Goal: Task Accomplishment & Management: Use online tool/utility

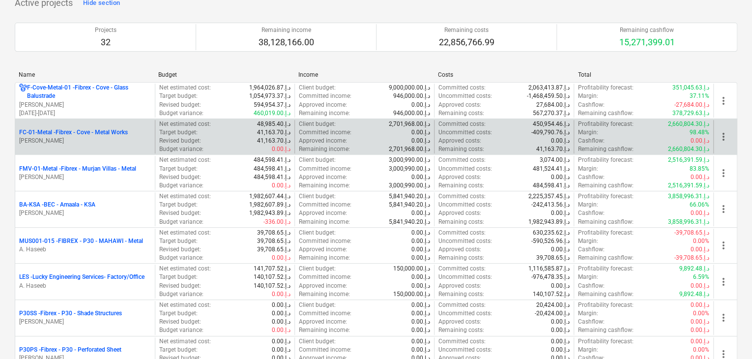
scroll to position [147, 0]
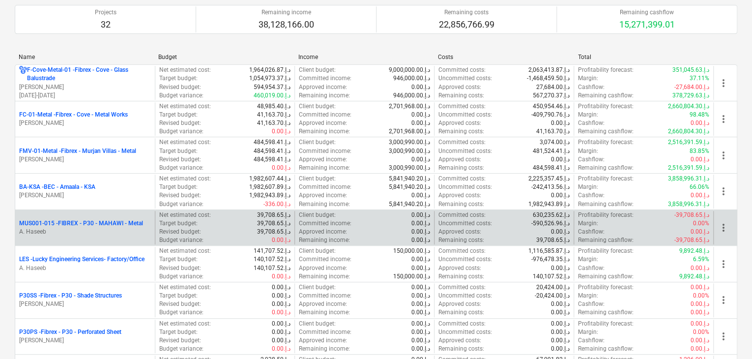
click at [84, 235] on div "MUS001-015 - FIBREX - P30 - MAHAWI - Metal A. Haseeb" at bounding box center [85, 228] width 140 height 34
click at [93, 223] on p "MUS001-015 - FIBREX - P30 - MAHAWI - Metal" at bounding box center [81, 223] width 124 height 8
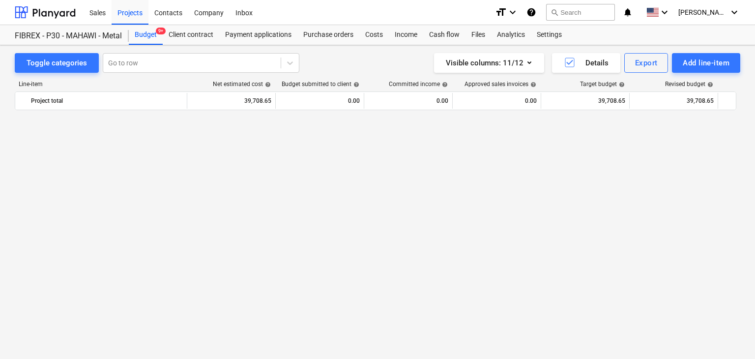
scroll to position [5645, 0]
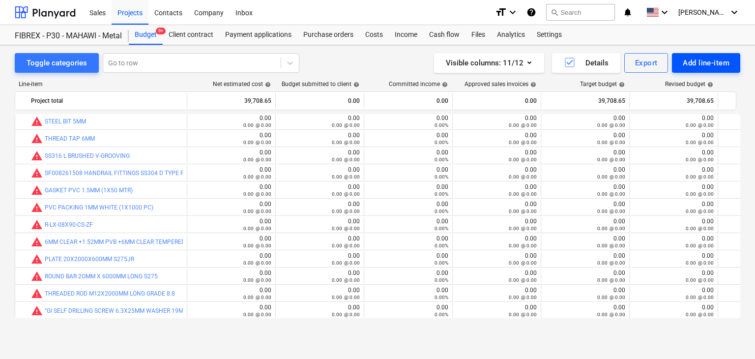
click at [704, 65] on div "Add line-item" at bounding box center [706, 63] width 47 height 13
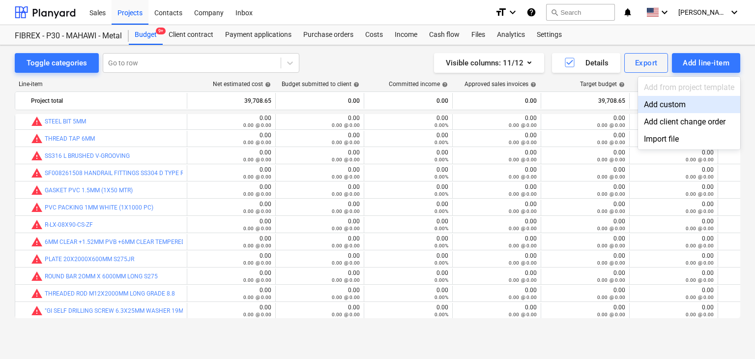
click at [667, 99] on div "Add custom" at bounding box center [689, 104] width 102 height 17
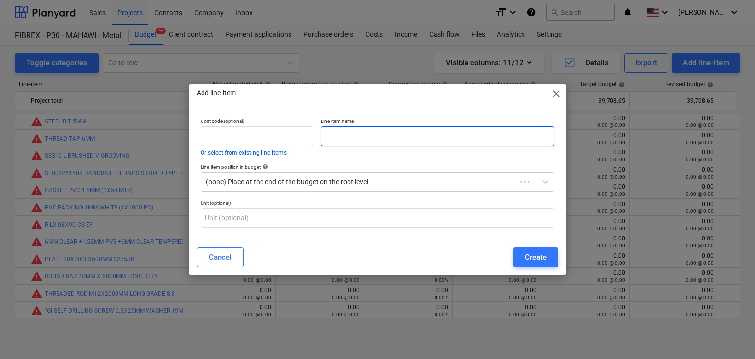
click at [383, 138] on input "text" at bounding box center [437, 136] width 233 height 20
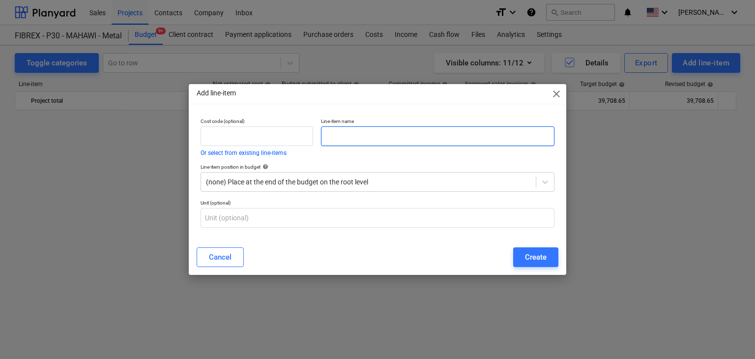
scroll to position [5645, 0]
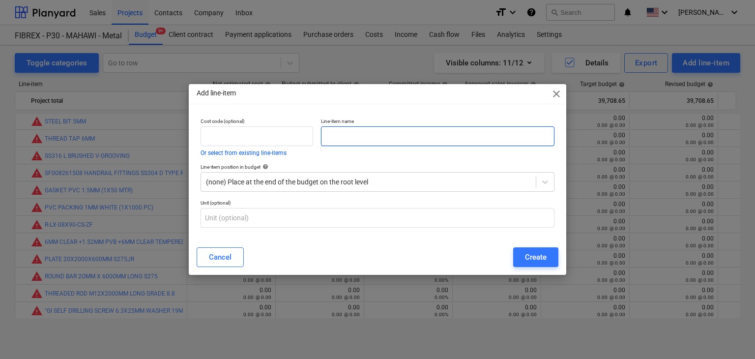
paste input "GI M5X25MM SELF SCREW COUNTER SUNK TYPE"
type input "GI M5X25MM SELF SCREW COUNTER SUNK TYPE"
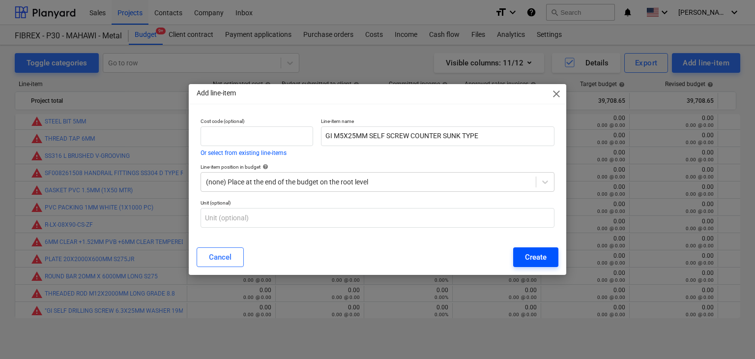
click at [536, 264] on button "Create" at bounding box center [535, 257] width 45 height 20
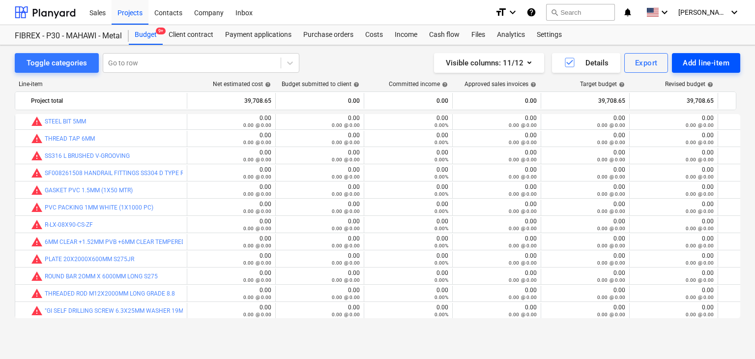
click at [688, 69] on button "Add line-item" at bounding box center [706, 63] width 68 height 20
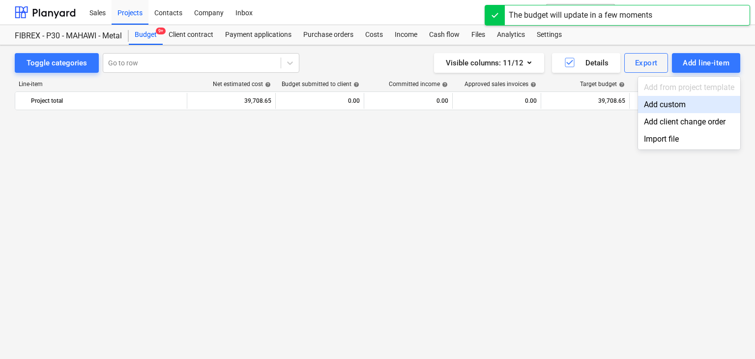
scroll to position [5645, 0]
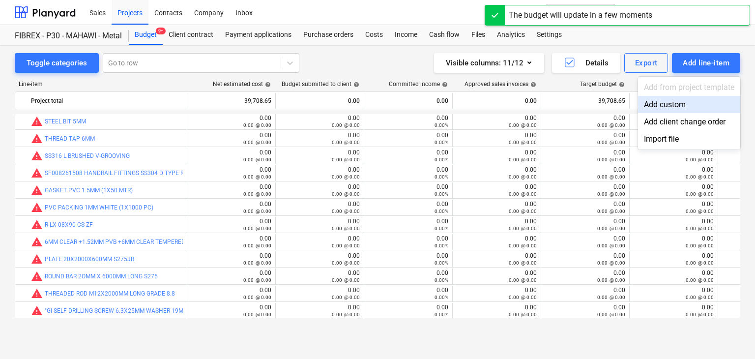
click at [662, 106] on div "Add custom" at bounding box center [689, 104] width 102 height 17
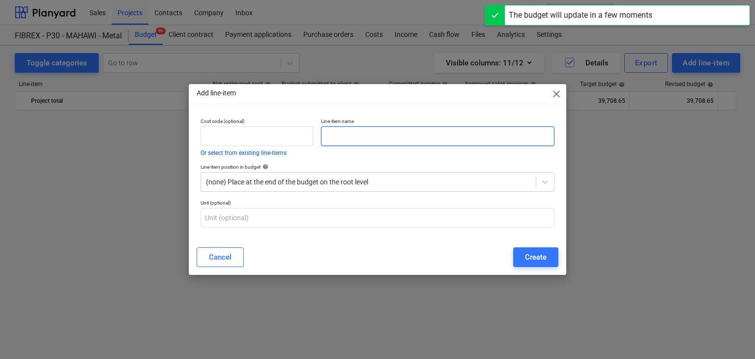
click at [344, 141] on input "text" at bounding box center [437, 136] width 233 height 20
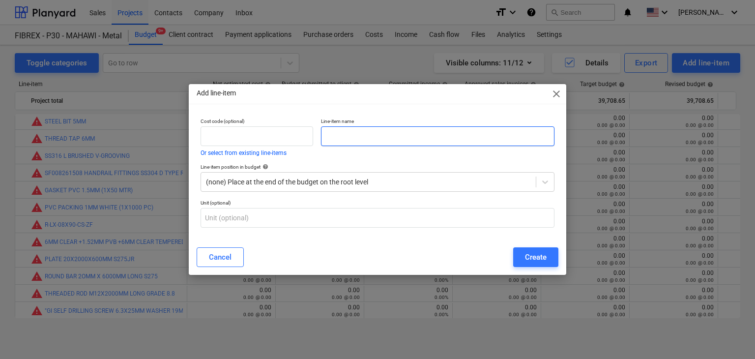
paste input "PENCIL"
type input "PENCIL"
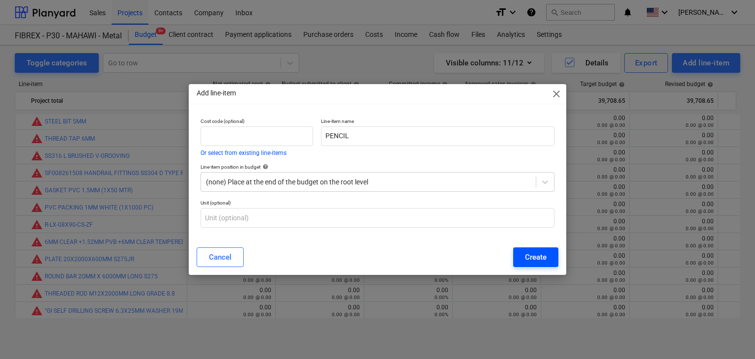
click at [534, 261] on div "Create" at bounding box center [536, 257] width 22 height 13
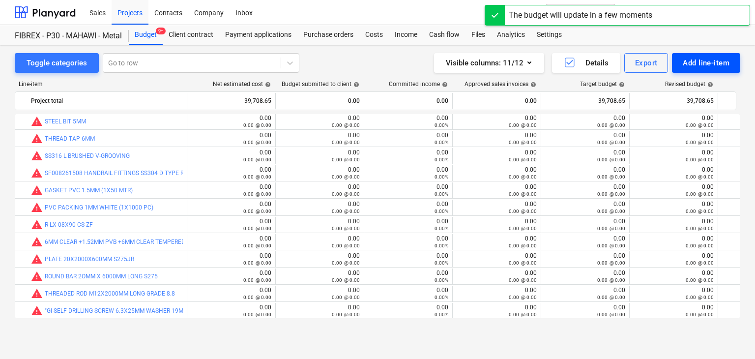
click at [700, 63] on div "Add line-item" at bounding box center [706, 63] width 47 height 13
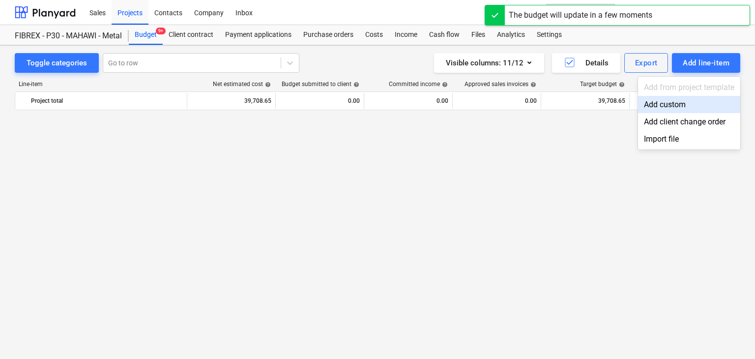
click at [667, 104] on div "Add custom" at bounding box center [689, 104] width 102 height 17
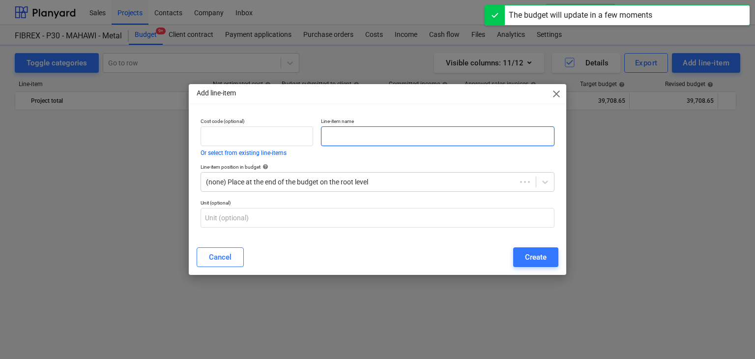
scroll to position [5645, 0]
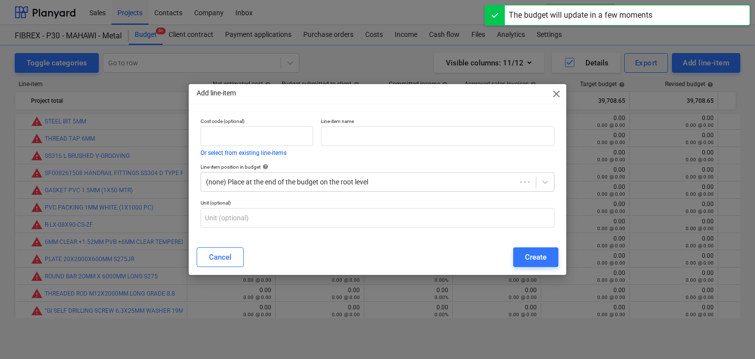
click at [328, 152] on div "Line-item name" at bounding box center [437, 137] width 241 height 46
click at [330, 144] on input "text" at bounding box center [437, 136] width 233 height 20
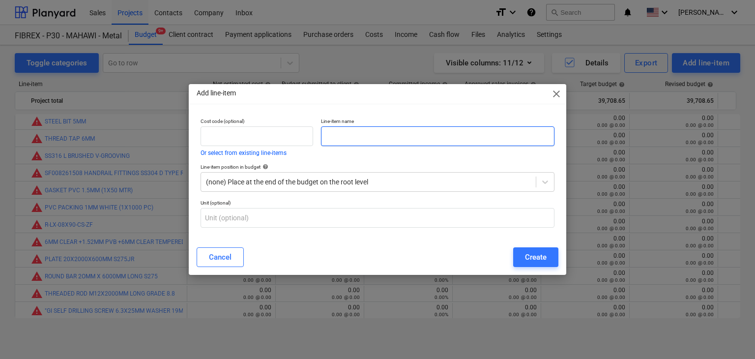
paste input "[PERSON_NAME] KIT 600ML"
type input "[PERSON_NAME] KIT 600ML"
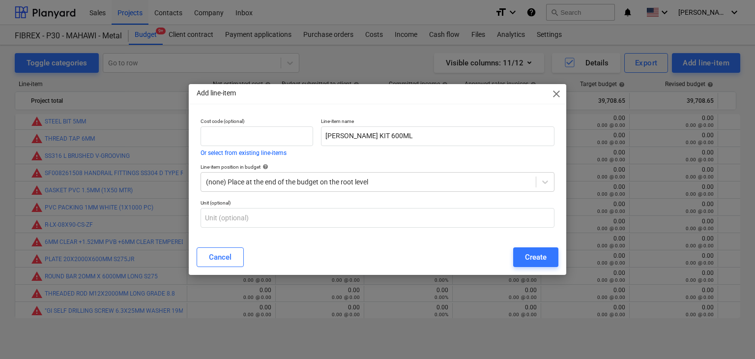
click at [528, 267] on div "Cancel Create" at bounding box center [378, 257] width 374 height 28
click at [539, 258] on div "Create" at bounding box center [536, 257] width 22 height 13
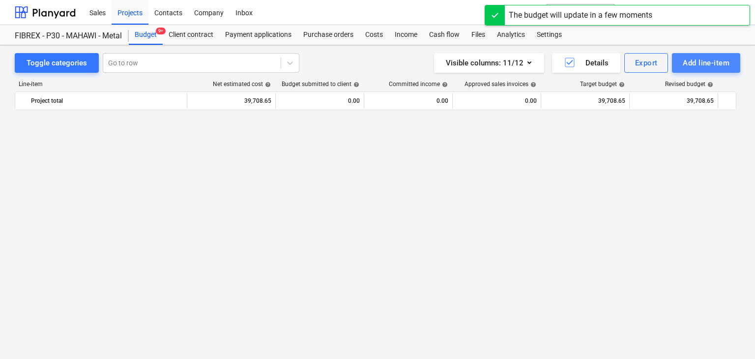
click at [692, 65] on div "Add line-item" at bounding box center [706, 63] width 47 height 13
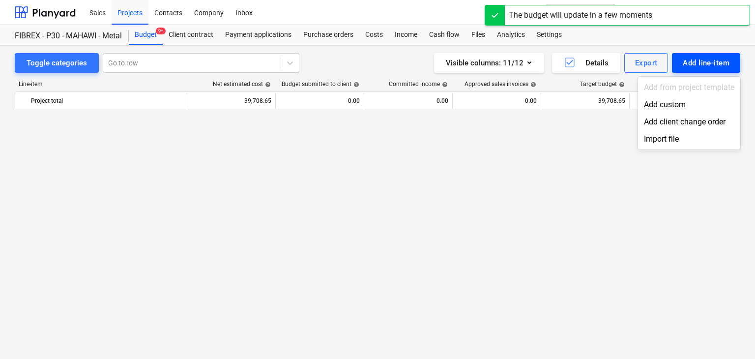
scroll to position [5645, 0]
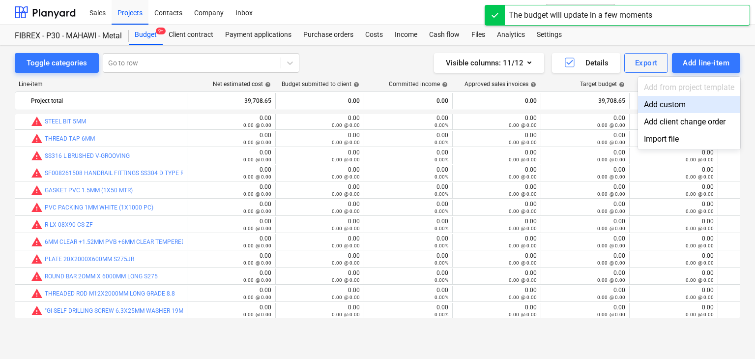
click at [659, 105] on div "Add custom" at bounding box center [689, 104] width 102 height 17
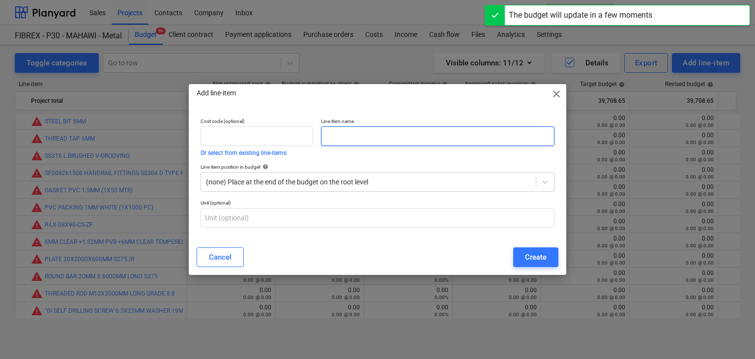
drag, startPoint x: 339, startPoint y: 140, endPoint x: 258, endPoint y: 213, distance: 108.9
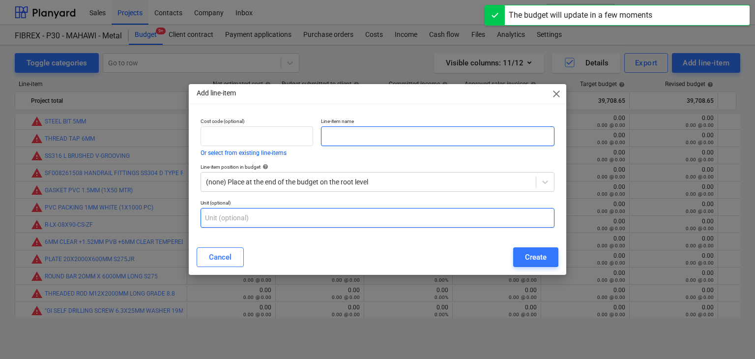
click at [337, 140] on input "text" at bounding box center [437, 136] width 233 height 20
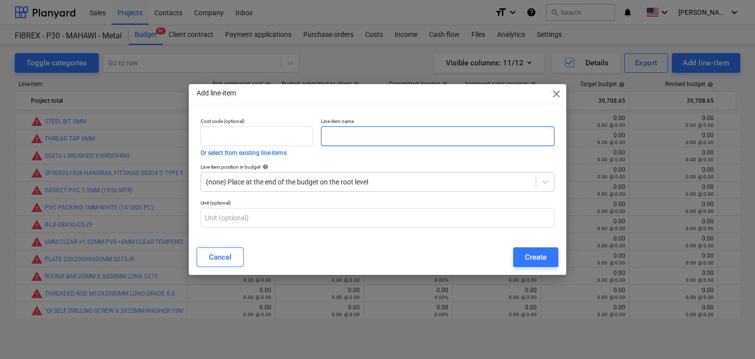
paste input "DEWALT DRILL MACHINE DWD024-B5"
type input "DEWALT DRILL MACHINE DWD024-B5"
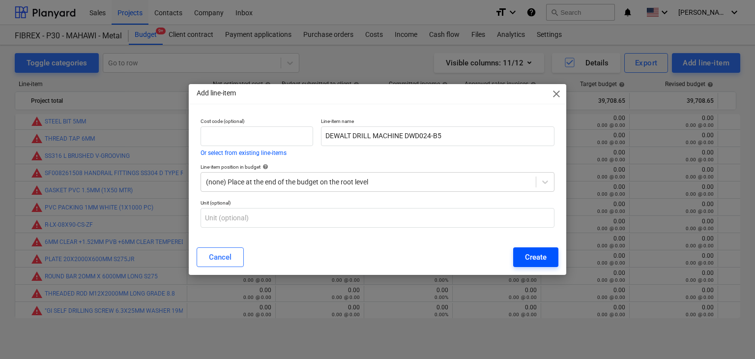
click at [535, 254] on div "Create" at bounding box center [536, 257] width 22 height 13
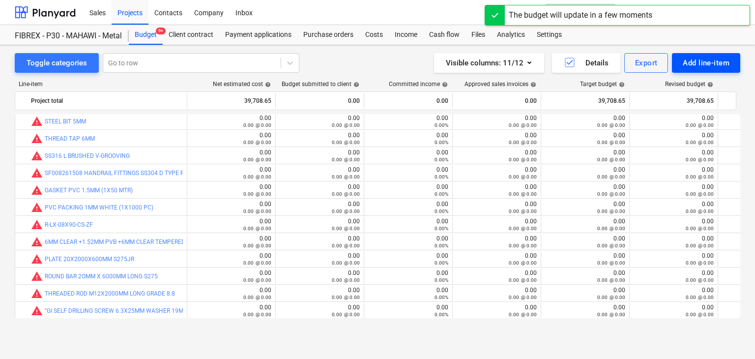
click at [695, 59] on div "Add line-item" at bounding box center [706, 63] width 47 height 13
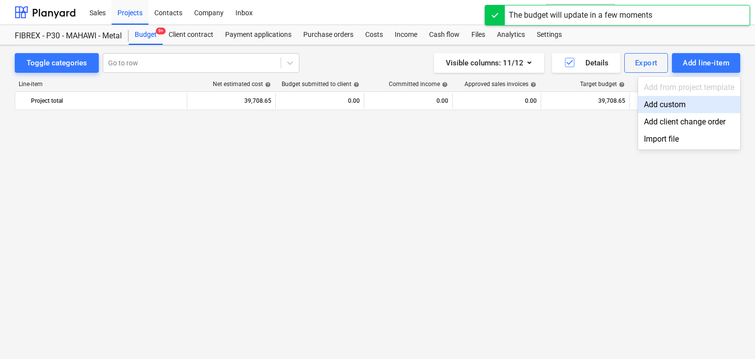
scroll to position [5645, 0]
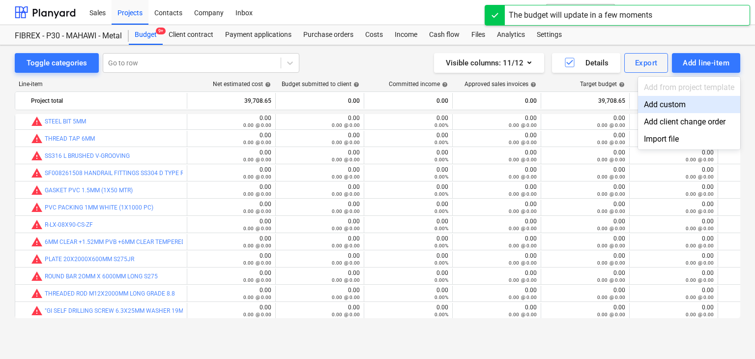
click at [670, 103] on div "Add custom" at bounding box center [689, 104] width 102 height 17
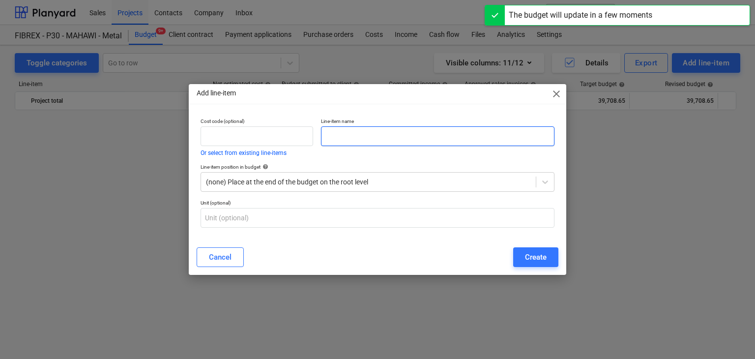
click at [340, 133] on input "text" at bounding box center [437, 136] width 233 height 20
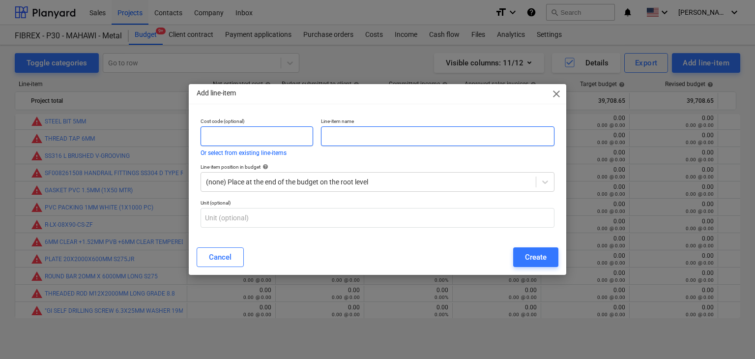
paste input "STAR BIT PH2 65 MM"
type input "STAR BIT PH2 65 MM"
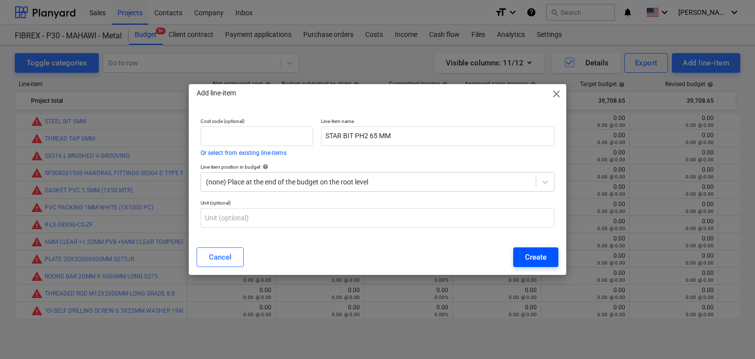
click at [533, 253] on div "Create" at bounding box center [536, 257] width 22 height 13
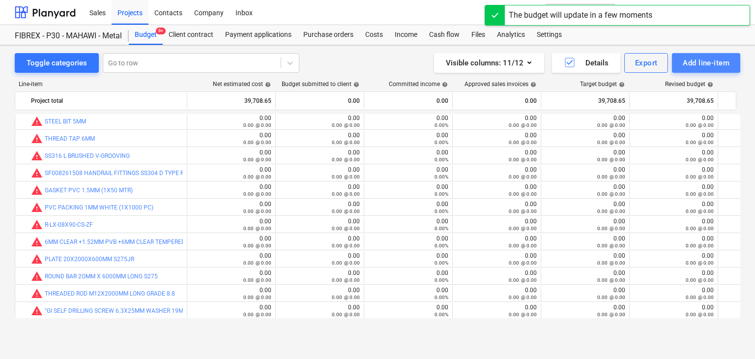
click at [685, 60] on div "Add line-item" at bounding box center [706, 63] width 47 height 13
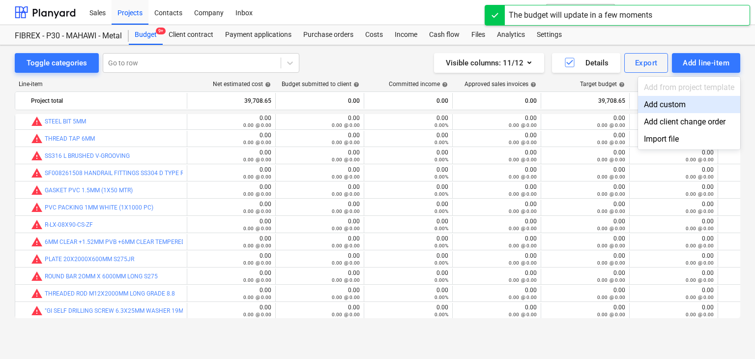
click at [658, 109] on div "Add custom" at bounding box center [689, 104] width 102 height 17
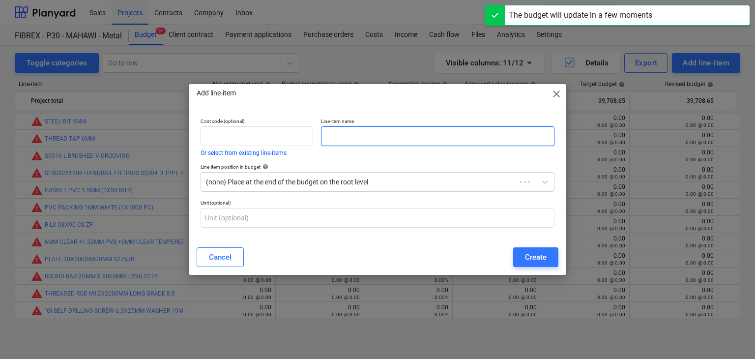
click at [374, 139] on input "text" at bounding box center [437, 136] width 233 height 20
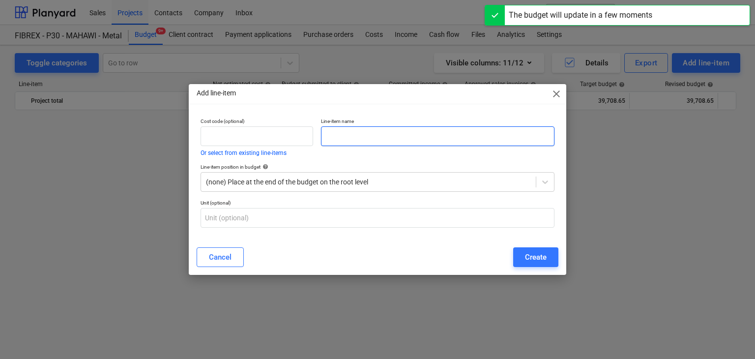
scroll to position [5645, 0]
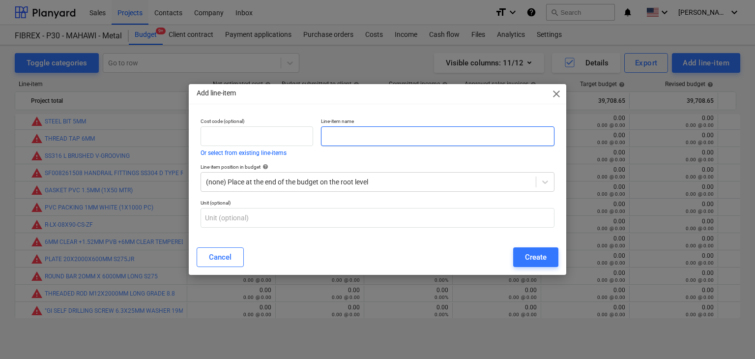
paste input "MS STEEL DRILL BIT"
click at [335, 136] on input "MS STEEL DRILL BIT" at bounding box center [437, 136] width 233 height 20
type input "M5 STEEL DRILL BIT"
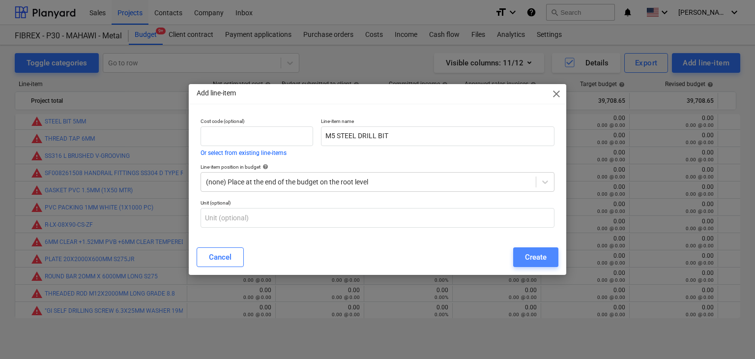
click at [534, 260] on div "Create" at bounding box center [536, 257] width 22 height 13
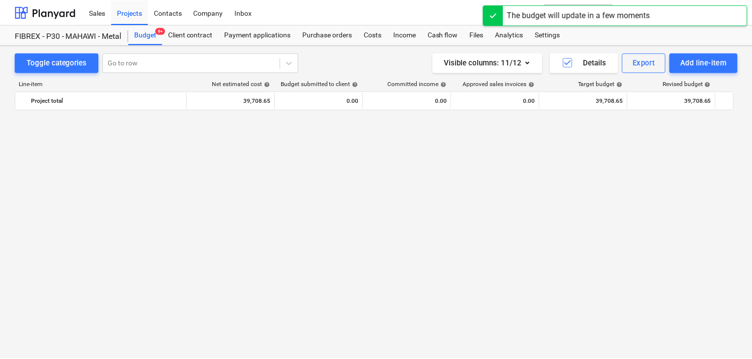
scroll to position [5645, 0]
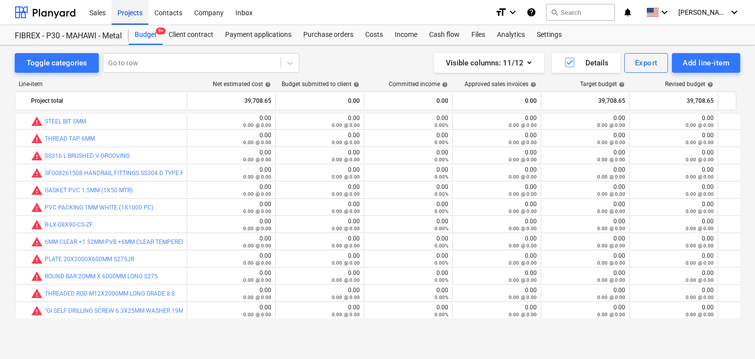
click at [124, 24] on div "Projects" at bounding box center [130, 12] width 37 height 25
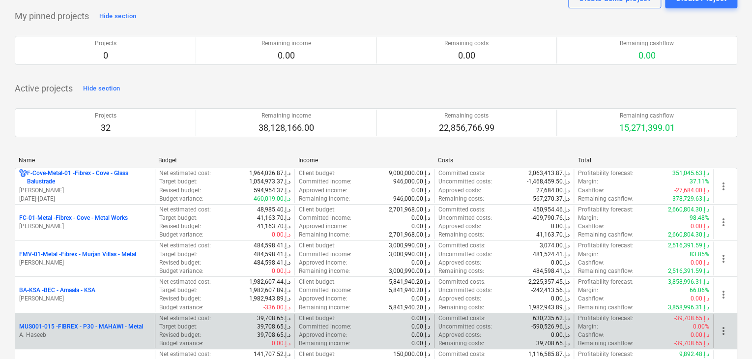
scroll to position [98, 0]
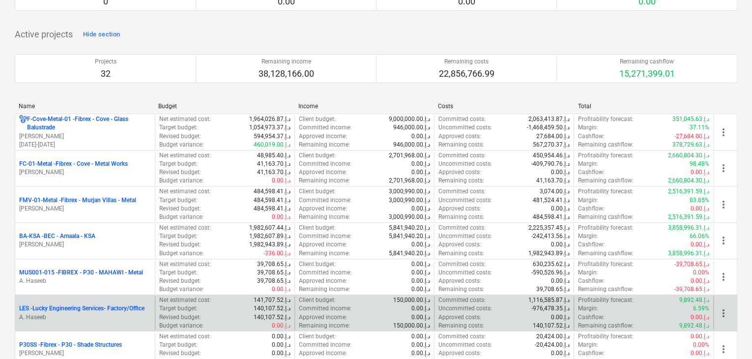
click at [50, 310] on p "LES - Lucky Engineering Services- Factory/Office" at bounding box center [81, 308] width 125 height 8
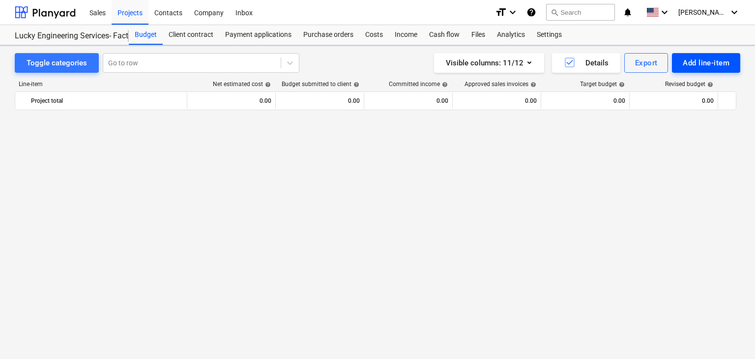
scroll to position [22711, 0]
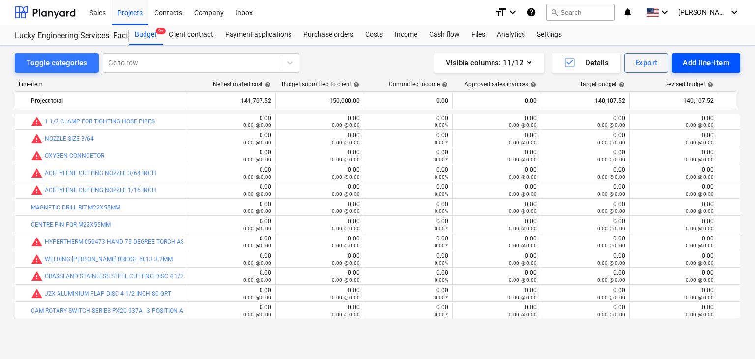
click at [711, 61] on div "Add line-item" at bounding box center [706, 63] width 47 height 13
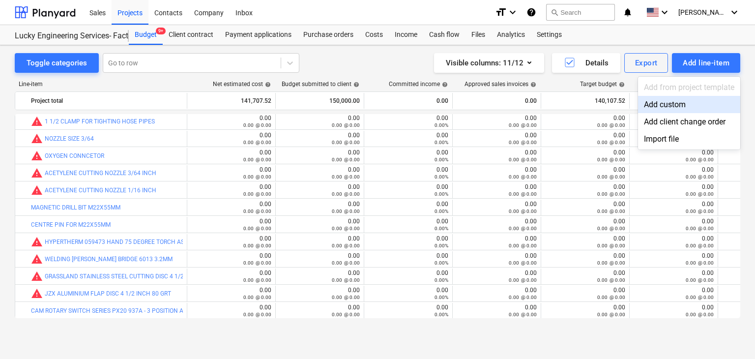
click at [680, 97] on div "Add custom" at bounding box center [689, 104] width 102 height 17
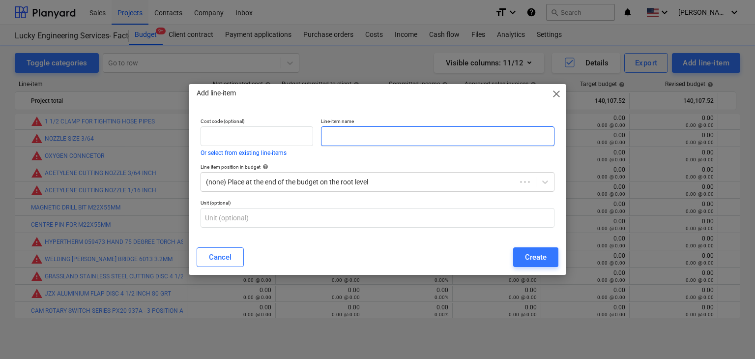
click at [403, 143] on input "text" at bounding box center [437, 136] width 233 height 20
paste input "DWE4120 ARMATURE"
type input "DWE4120 ARMATURE"
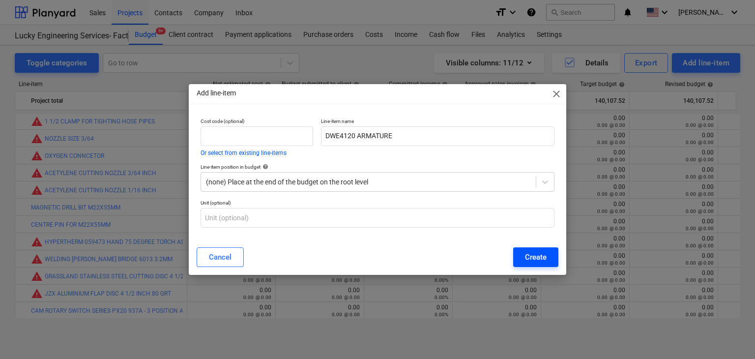
click at [534, 255] on div "Create" at bounding box center [536, 257] width 22 height 13
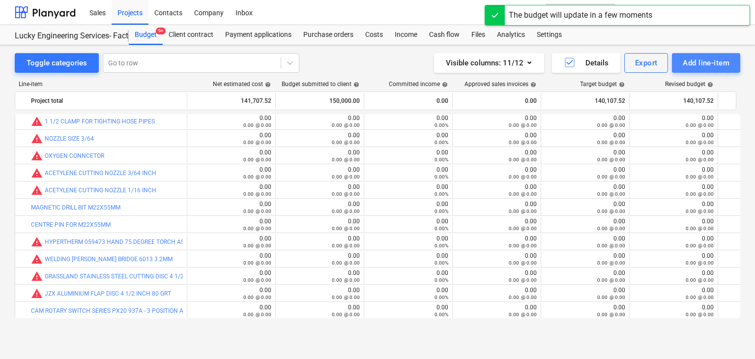
click at [716, 57] on div "Add line-item" at bounding box center [706, 63] width 47 height 13
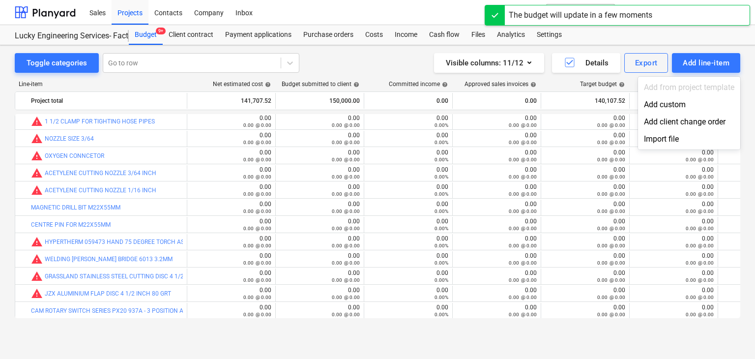
click at [665, 99] on div "Add custom" at bounding box center [689, 104] width 102 height 17
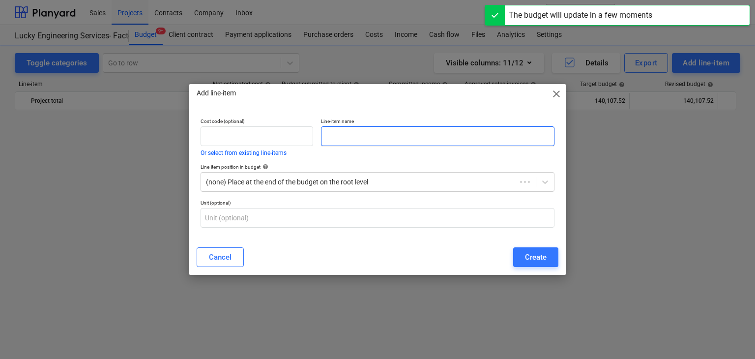
scroll to position [22711, 0]
click at [379, 135] on input "text" at bounding box center [437, 136] width 233 height 20
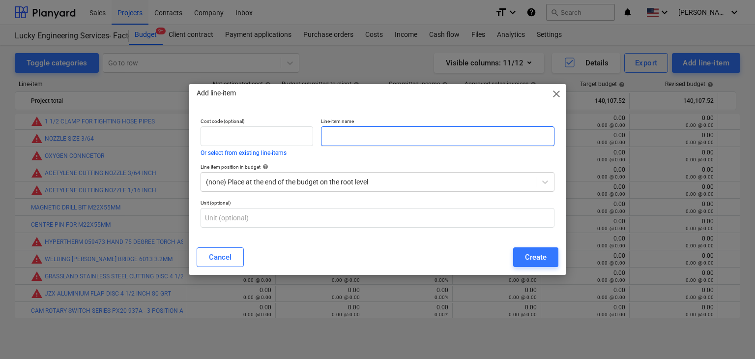
paste input "DWE4120 FIELD COIL"
type input "DWE4120 FIELD COIL"
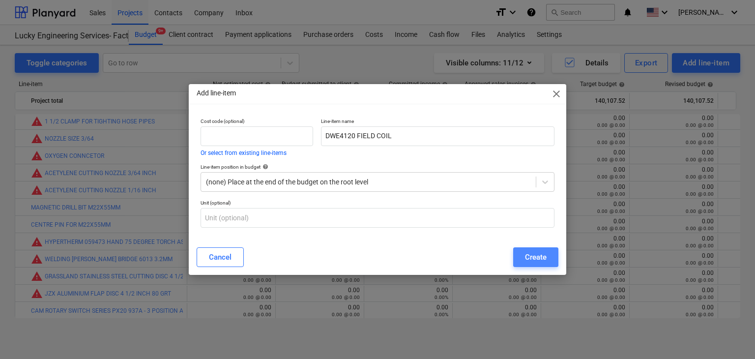
click at [533, 259] on div "Create" at bounding box center [536, 257] width 22 height 13
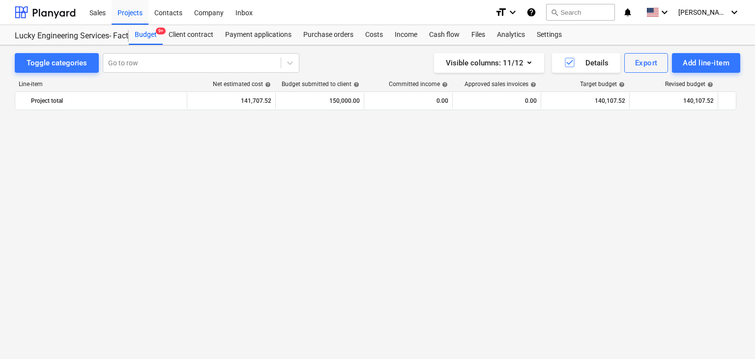
scroll to position [22711, 0]
